Goal: Task Accomplishment & Management: Manage account settings

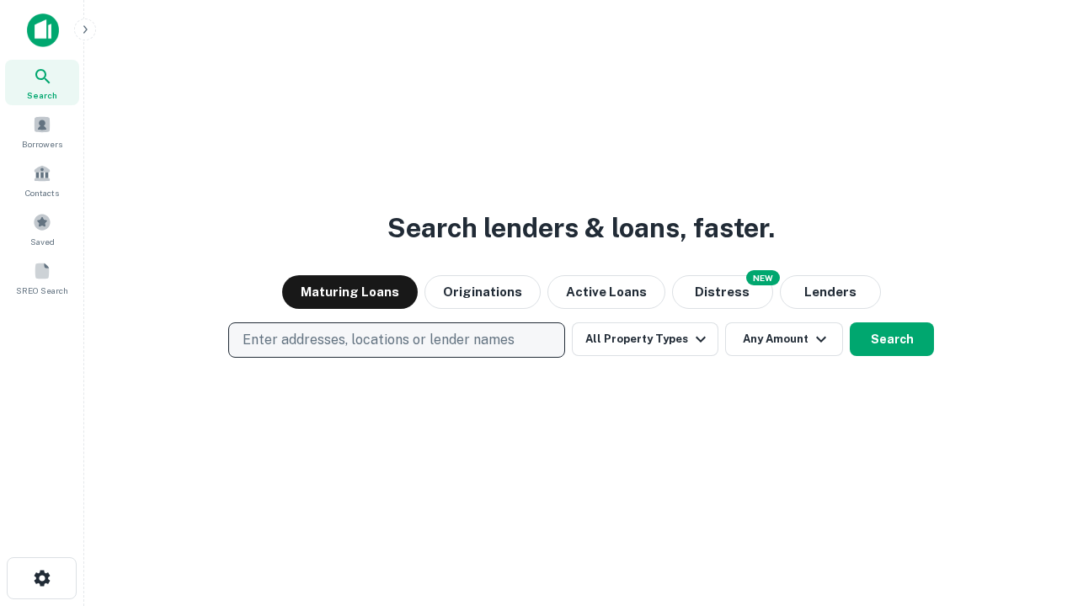
click at [396, 340] on p "Enter addresses, locations or lender names" at bounding box center [379, 340] width 272 height 20
type input "**********"
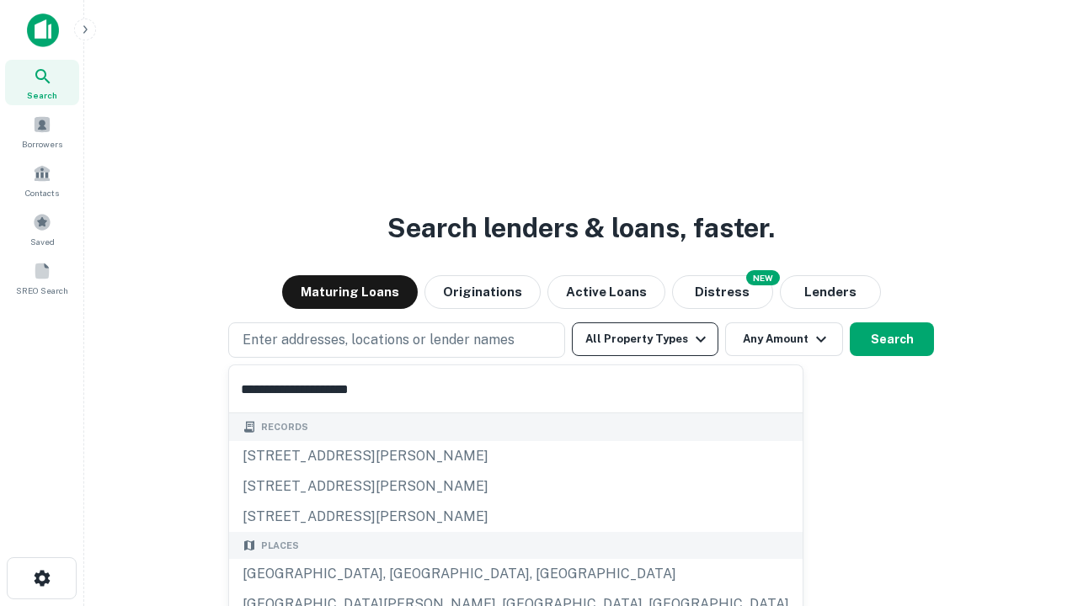
click at [403, 574] on div "Santa Monica, CA, USA" at bounding box center [516, 574] width 574 height 30
click at [645, 339] on button "All Property Types" at bounding box center [645, 340] width 147 height 34
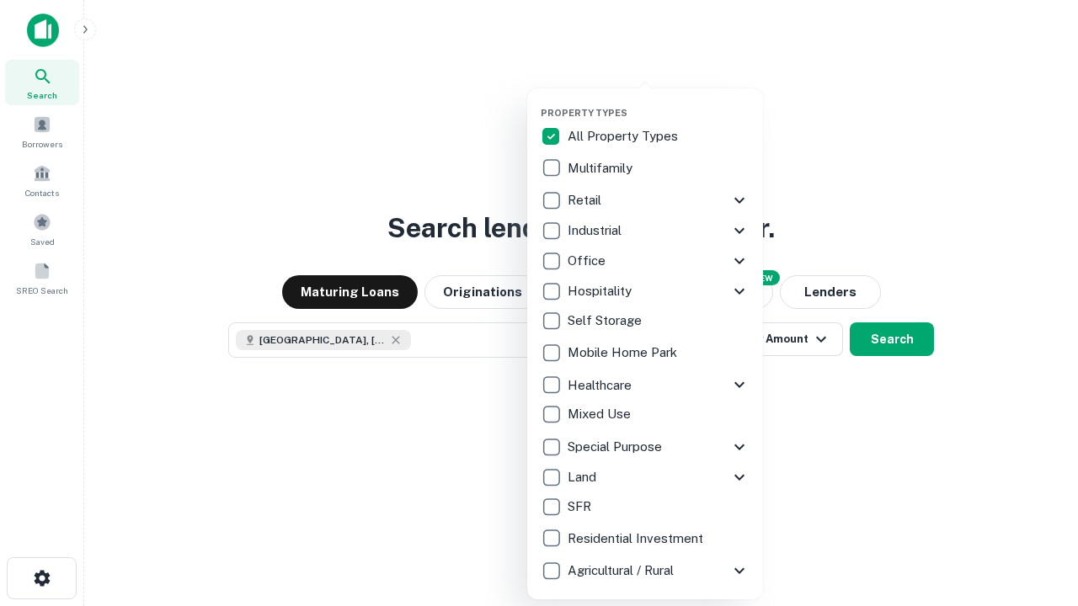
click at [659, 102] on button "button" at bounding box center [659, 102] width 236 height 1
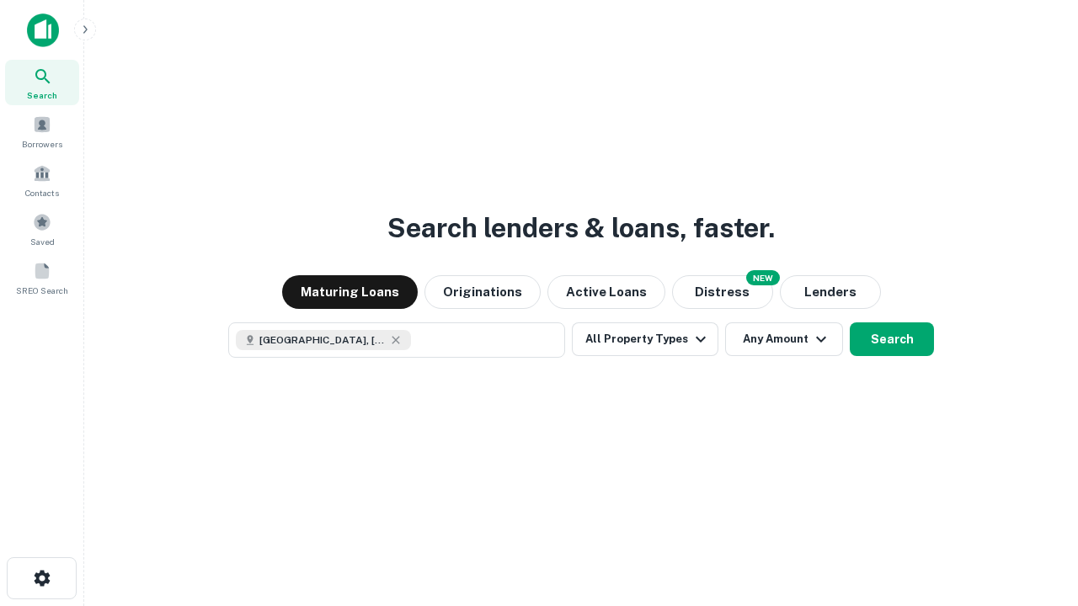
scroll to position [27, 0]
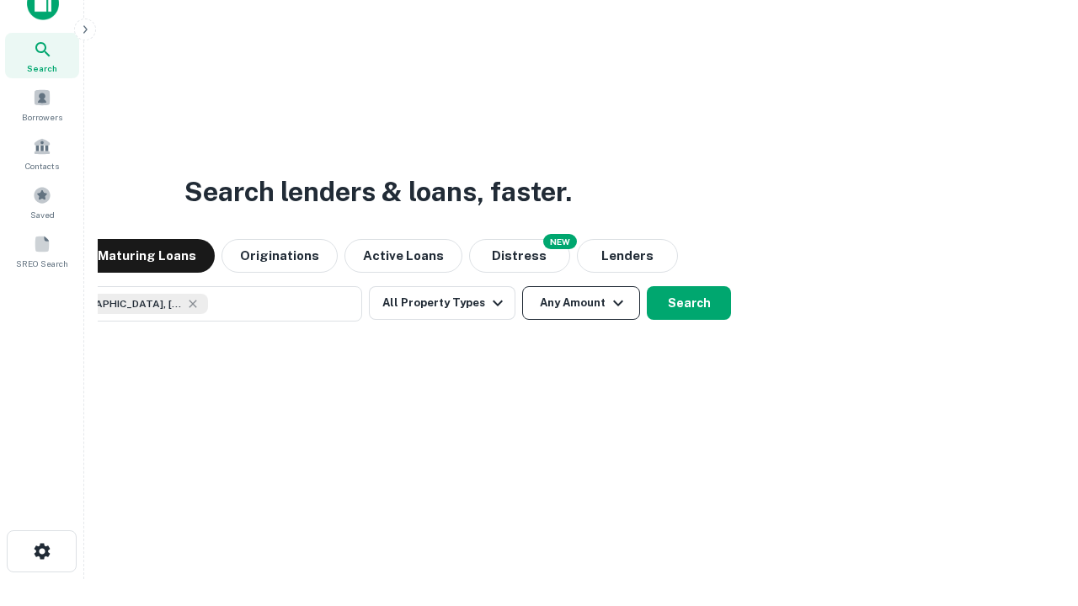
click at [522, 286] on button "Any Amount" at bounding box center [581, 303] width 118 height 34
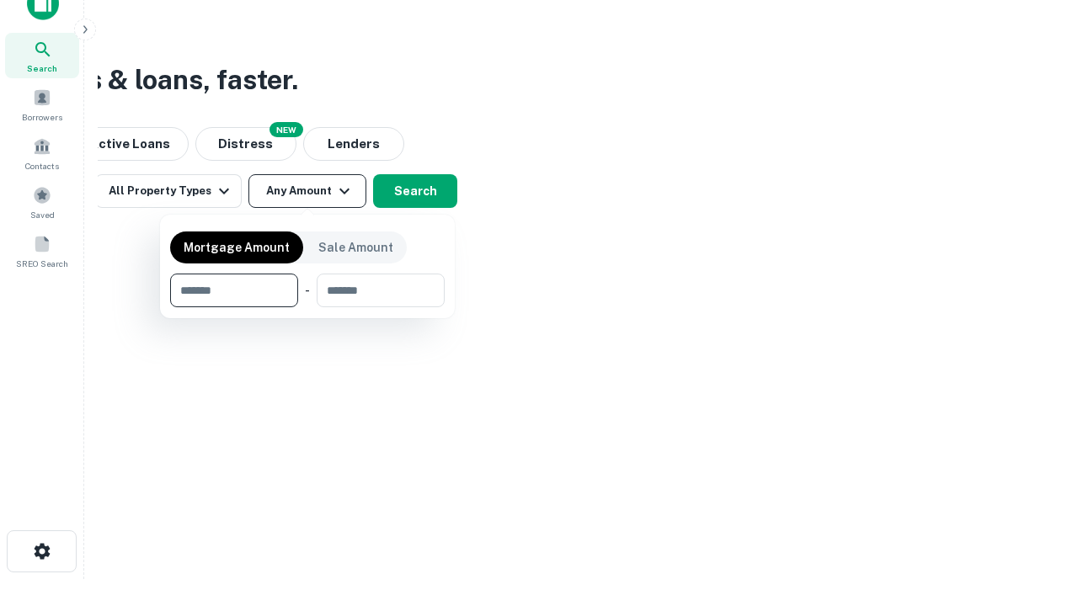
type input "*******"
click at [307, 307] on button "button" at bounding box center [307, 307] width 275 height 1
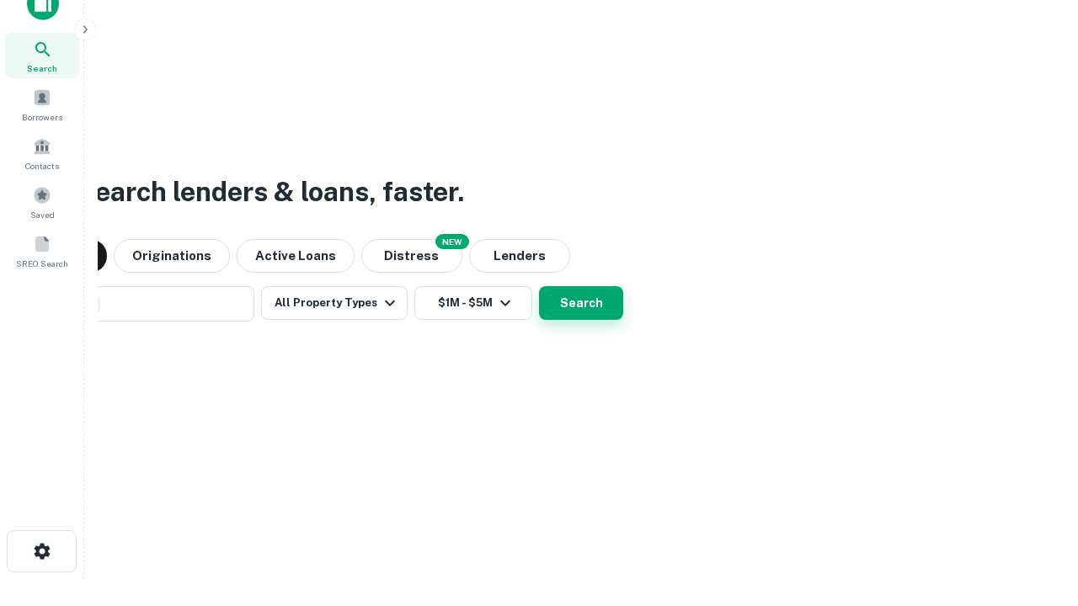
click at [539, 286] on button "Search" at bounding box center [581, 303] width 84 height 34
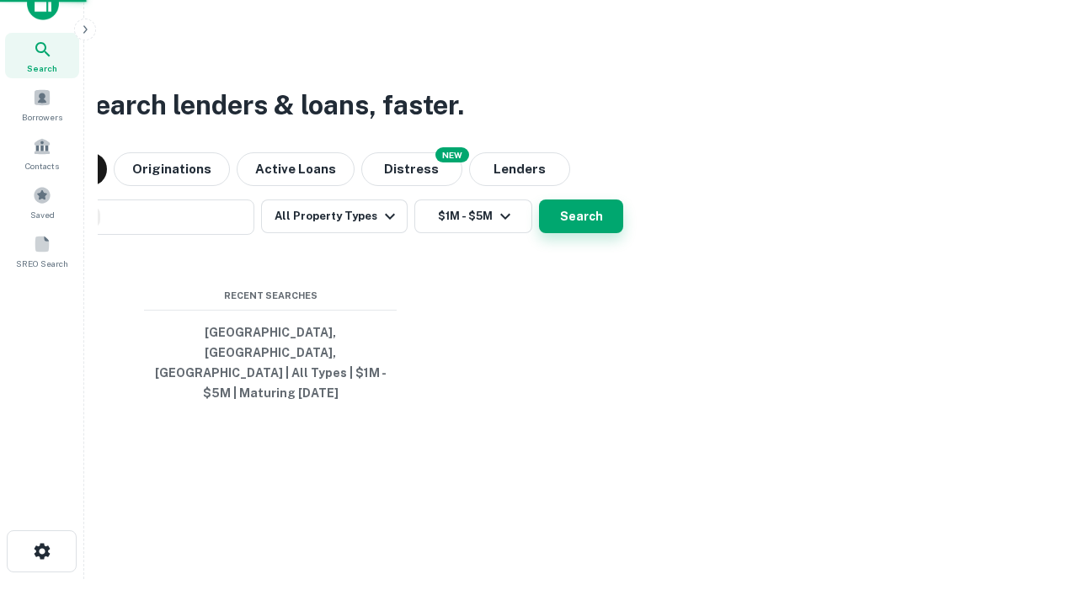
scroll to position [55, 477]
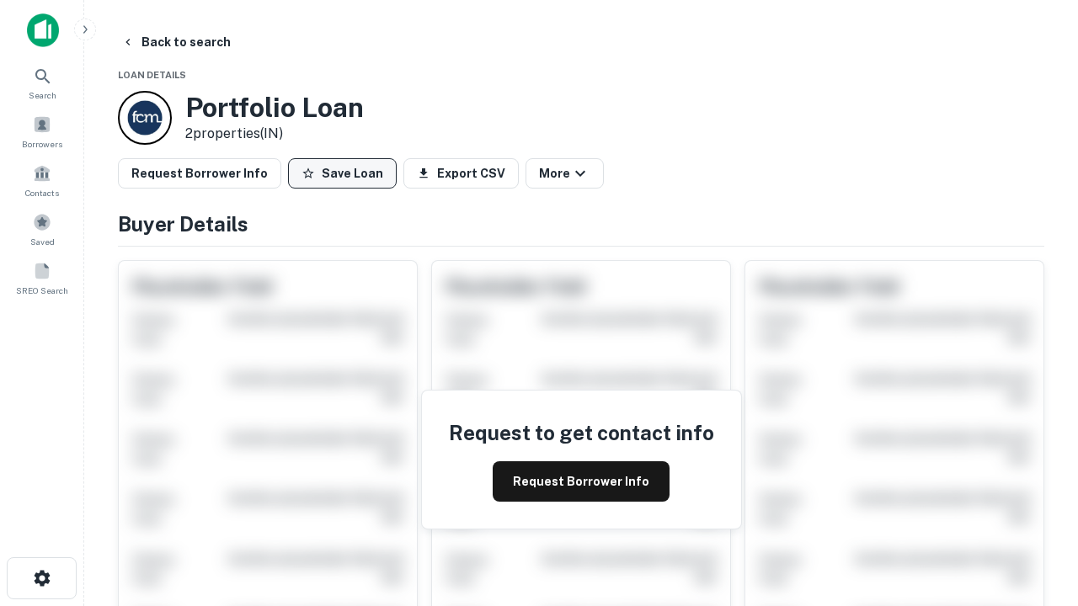
click at [342, 173] on button "Save Loan" at bounding box center [342, 173] width 109 height 30
click at [346, 173] on button "Loan Saved" at bounding box center [346, 173] width 116 height 30
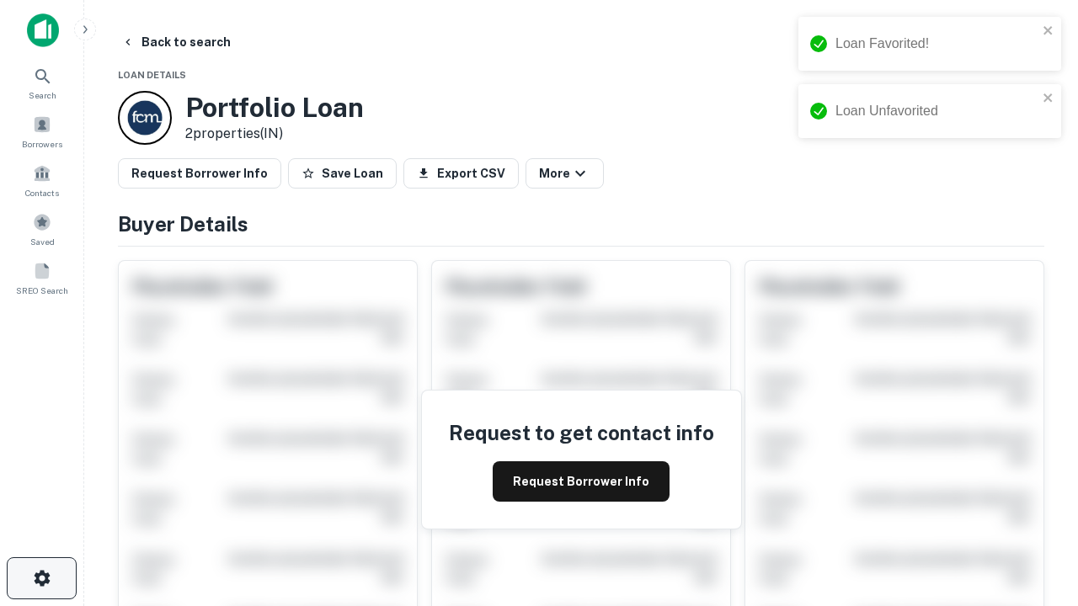
click at [41, 579] on icon "button" at bounding box center [42, 578] width 20 height 20
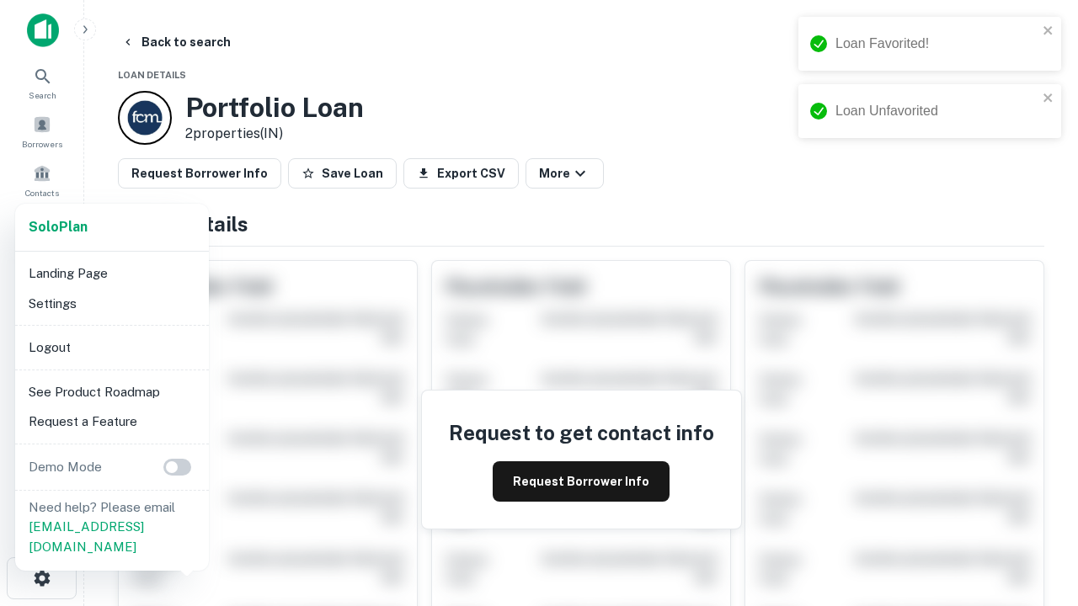
click at [111, 347] on li "Logout" at bounding box center [112, 348] width 180 height 30
